Goal: Find specific page/section

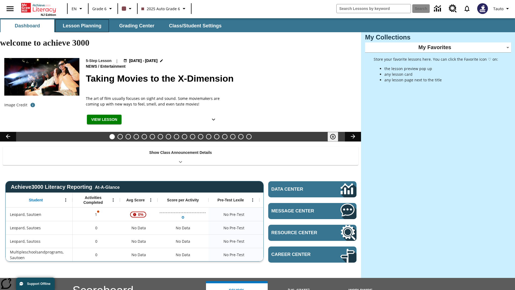
click at [82, 26] on button "Lesson Planning" at bounding box center [82, 25] width 54 height 13
